Goal: Transaction & Acquisition: Purchase product/service

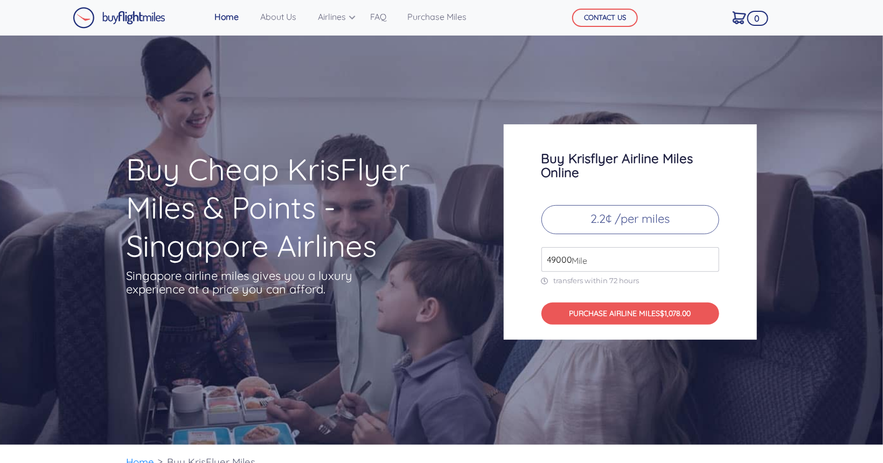
click at [640, 224] on p "2.2¢ /per miles" at bounding box center [630, 219] width 178 height 29
click at [710, 256] on input "50000" at bounding box center [630, 259] width 178 height 25
click at [710, 256] on input "51000" at bounding box center [630, 259] width 178 height 25
type input "52000"
click at [710, 256] on input "52000" at bounding box center [630, 259] width 178 height 25
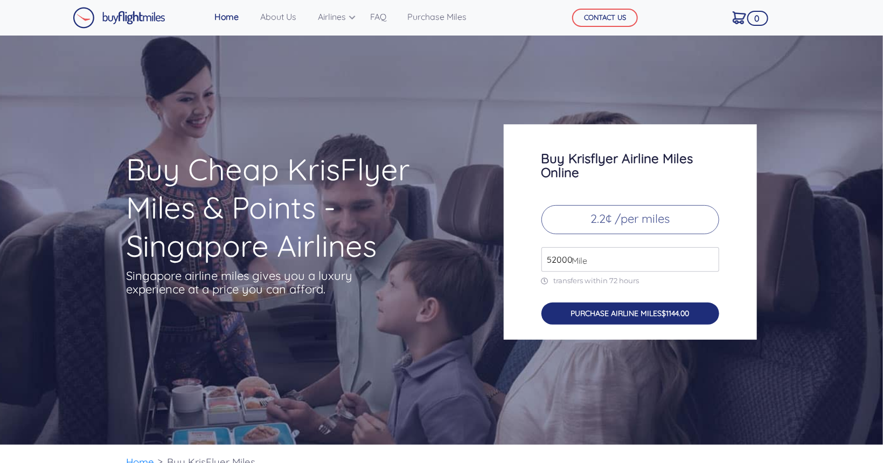
click at [613, 314] on button "PURCHASE AIRLINE MILES $1144.00" at bounding box center [630, 314] width 178 height 22
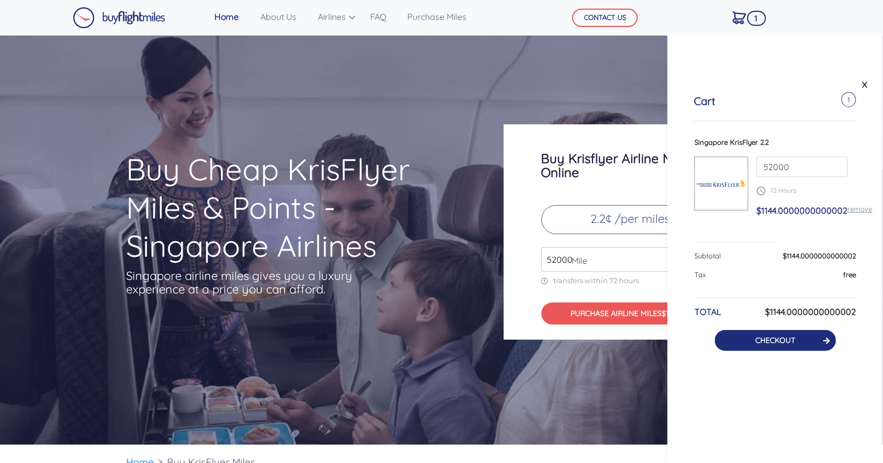
click at [787, 346] on button "CHECKOUT" at bounding box center [775, 340] width 121 height 21
click at [767, 341] on link "CHECKOUT" at bounding box center [775, 341] width 40 height 10
